Goal: Check status: Check status

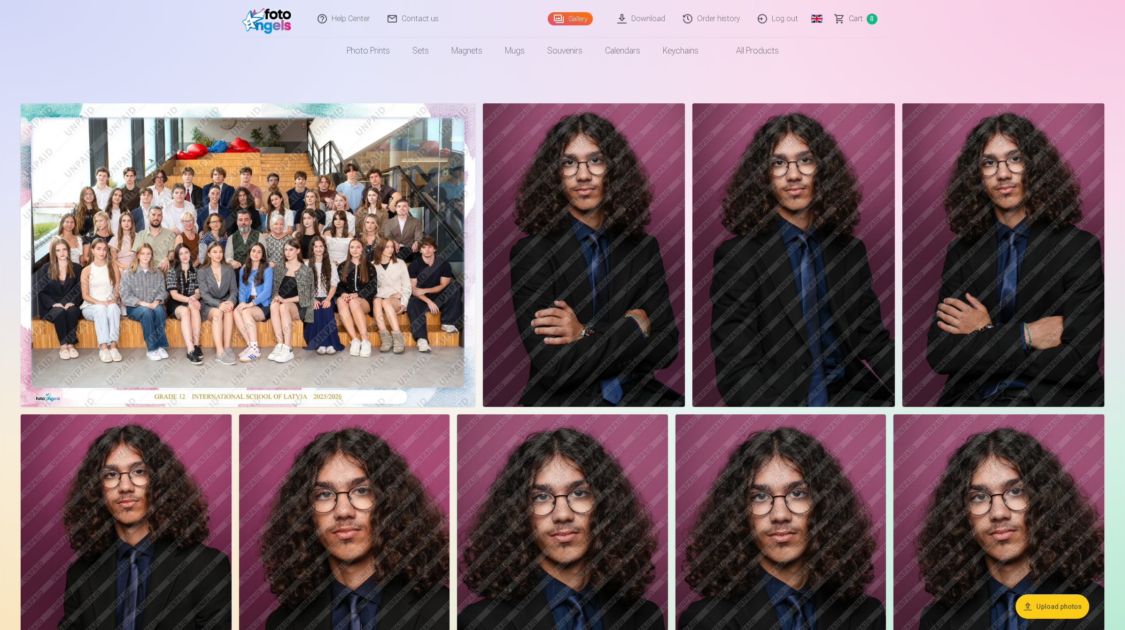
click at [723, 19] on link "Order history" at bounding box center [712, 19] width 75 height 38
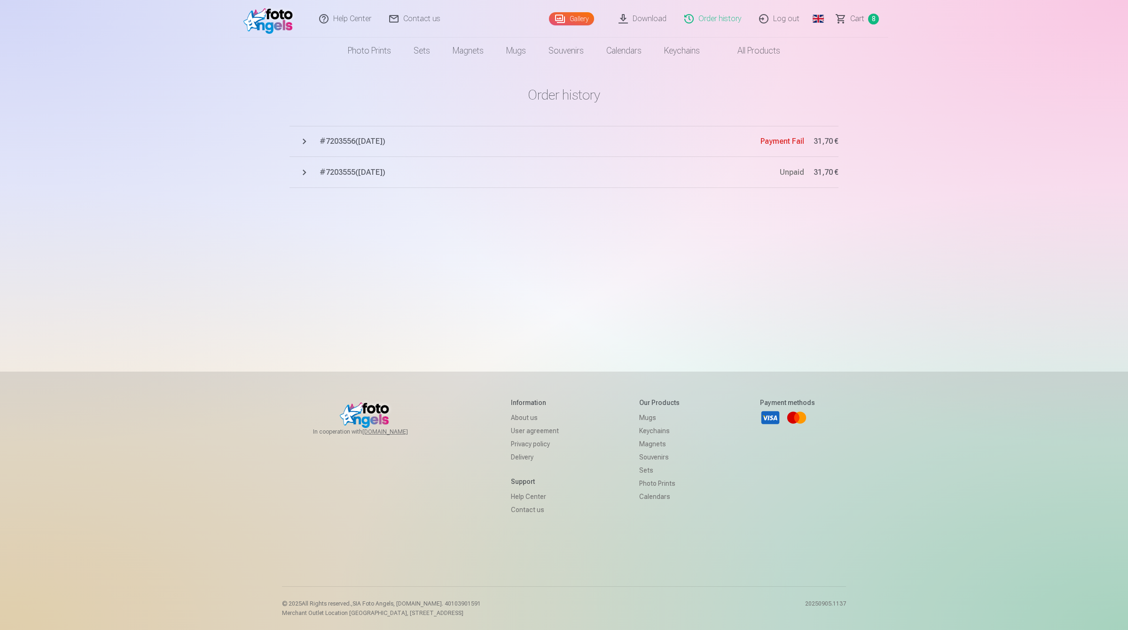
click at [306, 139] on button "# 7203556 ( [DATE] ) Payment Fail 31,70 €" at bounding box center [563, 141] width 549 height 31
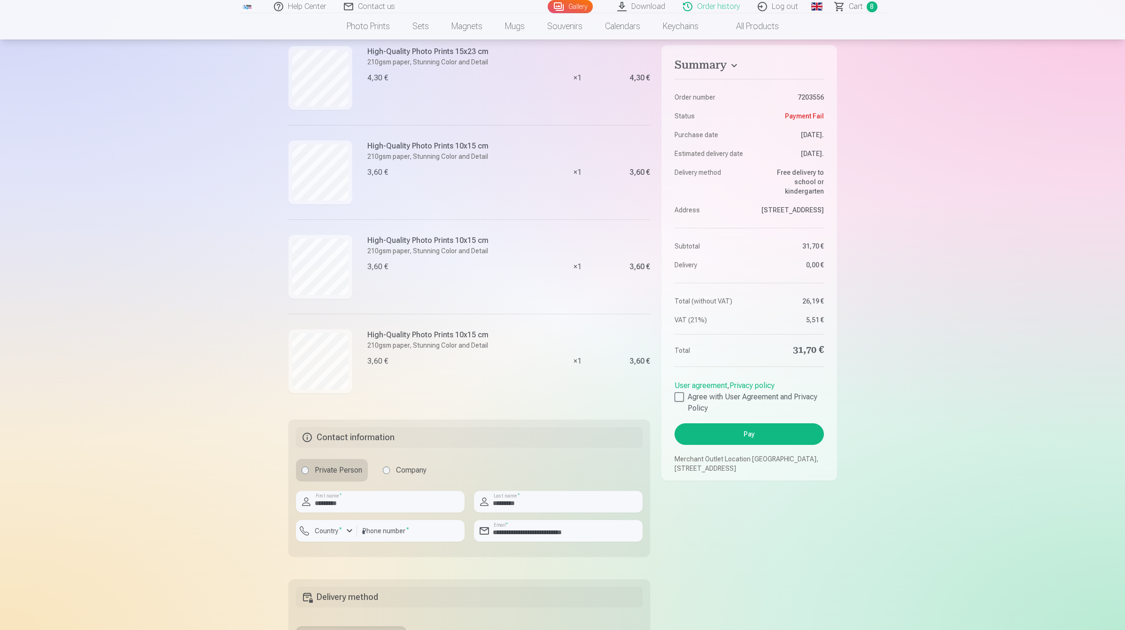
scroll to position [822, 0]
